Goal: Information Seeking & Learning: Learn about a topic

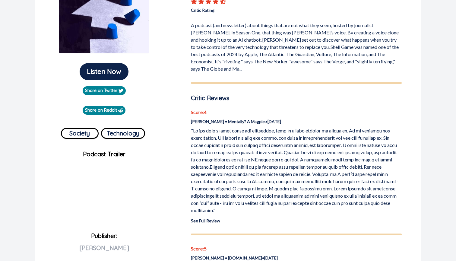
scroll to position [113, 0]
click at [243, 118] on p "[PERSON_NAME] • Mentally? A Magpie. • [DATE]" at bounding box center [296, 121] width 211 height 6
click at [236, 131] on p at bounding box center [296, 170] width 211 height 87
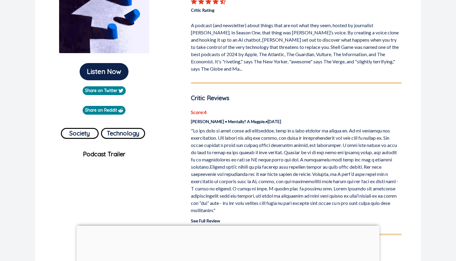
click at [201, 218] on p "See Full Review" at bounding box center [296, 221] width 211 height 6
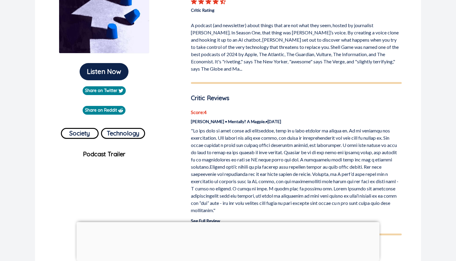
click at [201, 218] on link "See Full Review" at bounding box center [205, 220] width 29 height 5
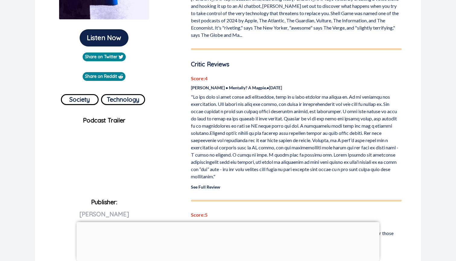
scroll to position [152, 0]
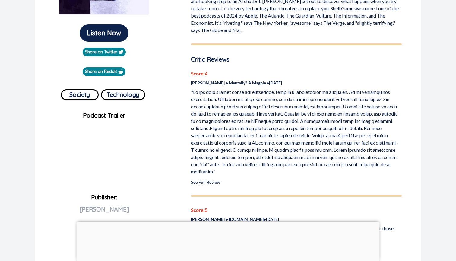
click at [236, 55] on p "Critic Reviews" at bounding box center [296, 59] width 211 height 9
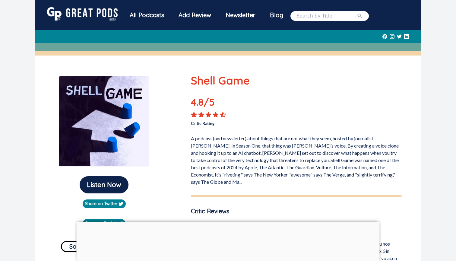
scroll to position [0, 0]
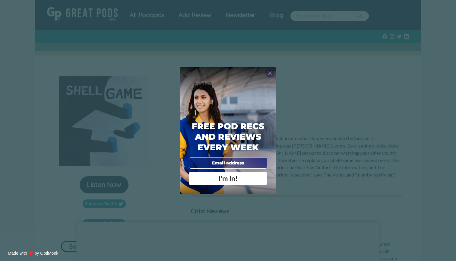
click at [270, 74] on span "X" at bounding box center [270, 73] width 4 height 6
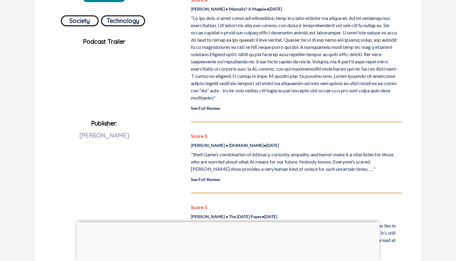
scroll to position [225, 0]
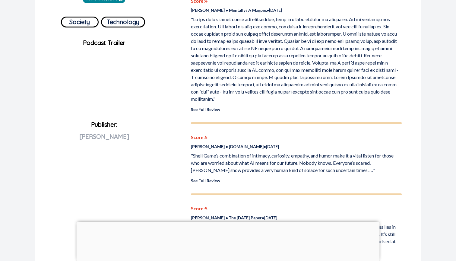
click at [226, 222] on div at bounding box center [228, 222] width 303 height 0
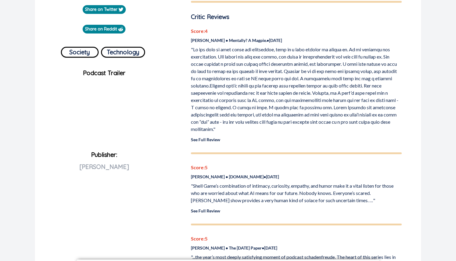
scroll to position [192, 0]
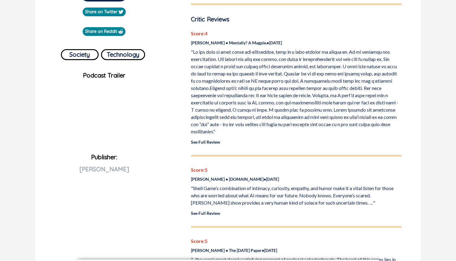
click at [219, 139] on link "See Full Review" at bounding box center [205, 141] width 29 height 5
click at [222, 40] on p "[PERSON_NAME] • Mentally? A Magpie. • [DATE]" at bounding box center [296, 43] width 211 height 6
click at [249, 40] on p "[PERSON_NAME] • Mentally? A Magpie. • [DATE]" at bounding box center [296, 43] width 211 height 6
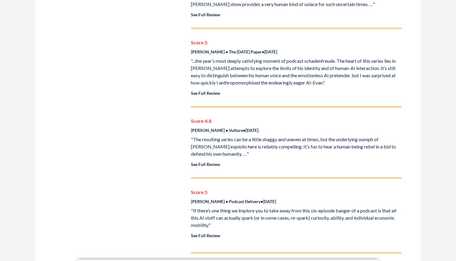
scroll to position [404, 0]
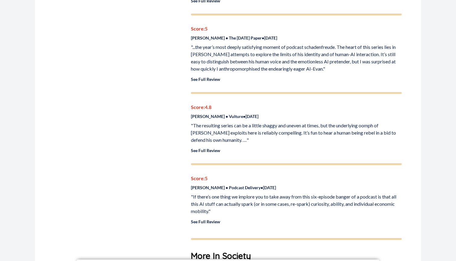
click at [214, 76] on p "See Full Review" at bounding box center [296, 79] width 211 height 6
click at [213, 77] on link "See Full Review" at bounding box center [205, 79] width 29 height 5
click at [209, 148] on link "See Full Review" at bounding box center [205, 150] width 29 height 5
